Goal: Transaction & Acquisition: Purchase product/service

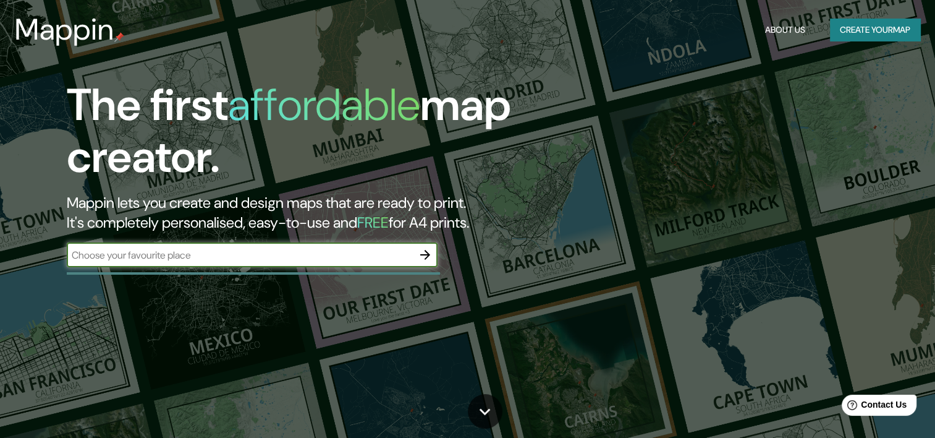
click at [433, 254] on button "button" at bounding box center [425, 254] width 25 height 25
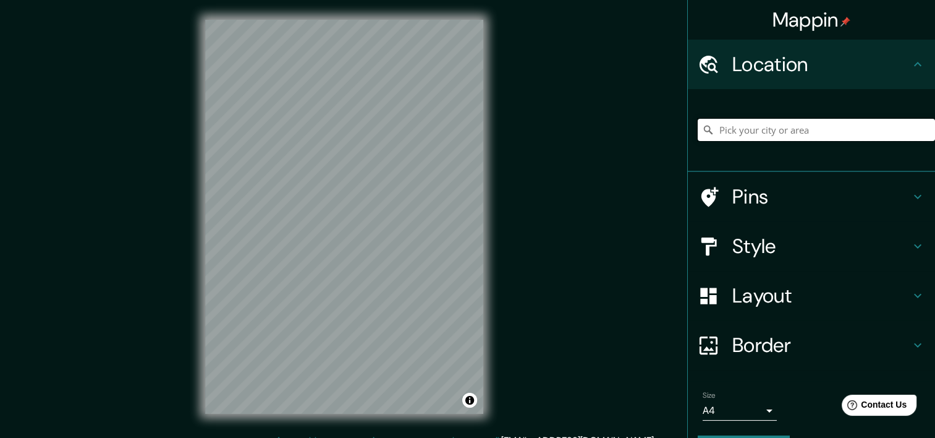
click at [824, 129] on input "Pick your city or area" at bounding box center [816, 130] width 237 height 22
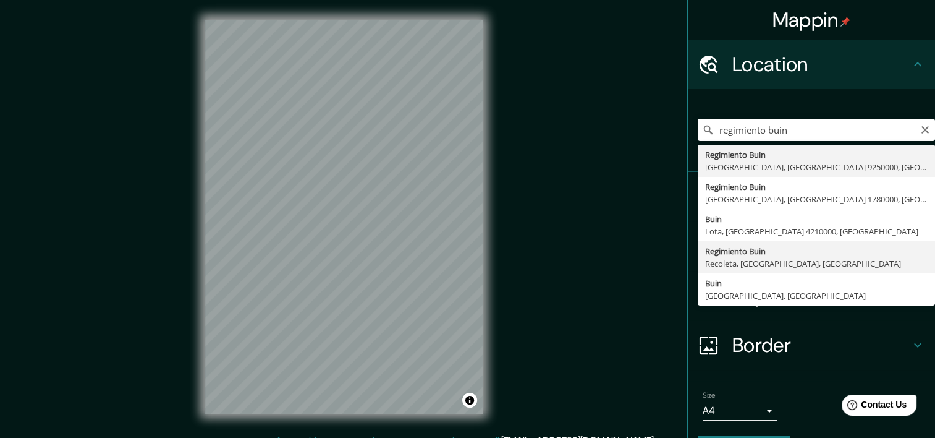
type input "Regimiento Buin, Recoleta, [GEOGRAPHIC_DATA], [GEOGRAPHIC_DATA]"
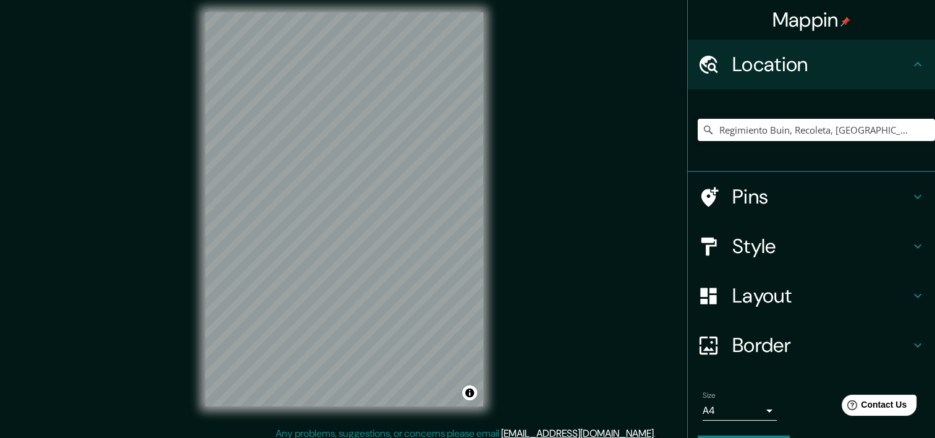
scroll to position [11, 0]
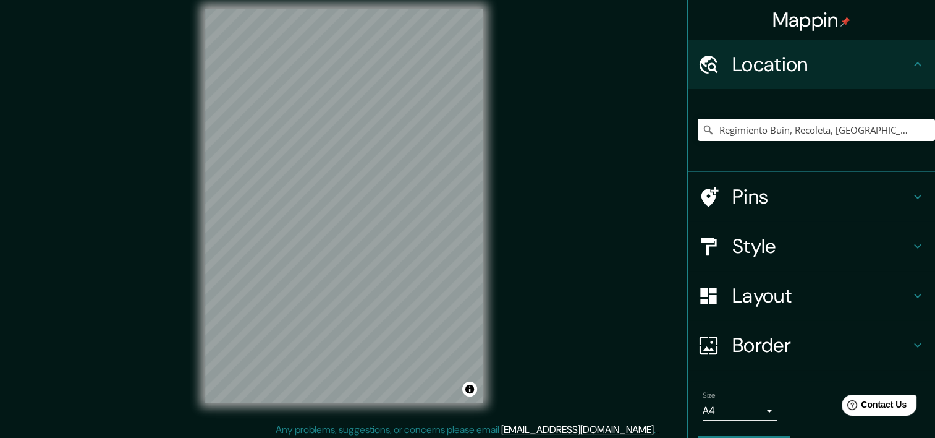
click at [487, 195] on div "© Mapbox © OpenStreetMap Improve this map" at bounding box center [344, 205] width 318 height 433
